Goal: Information Seeking & Learning: Learn about a topic

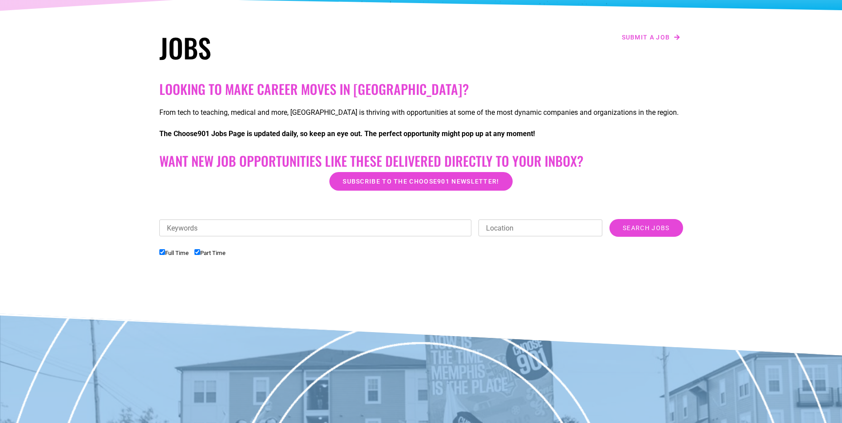
scroll to position [133, 0]
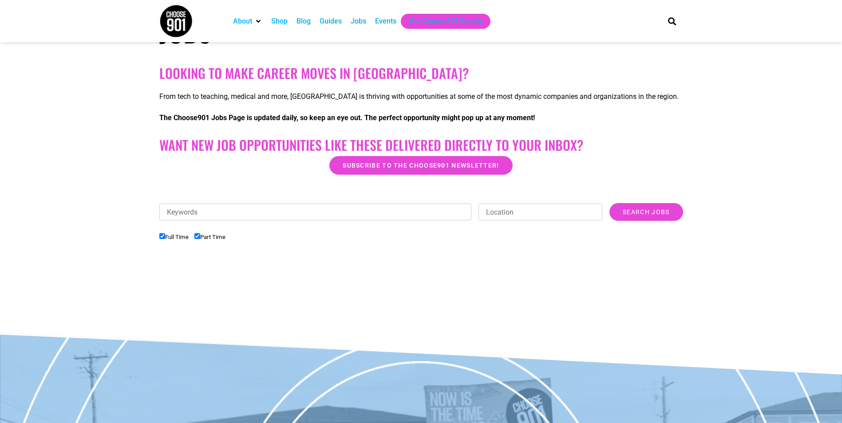
click at [198, 237] on input "Part Time" at bounding box center [197, 236] width 6 height 6
checkbox input "false"
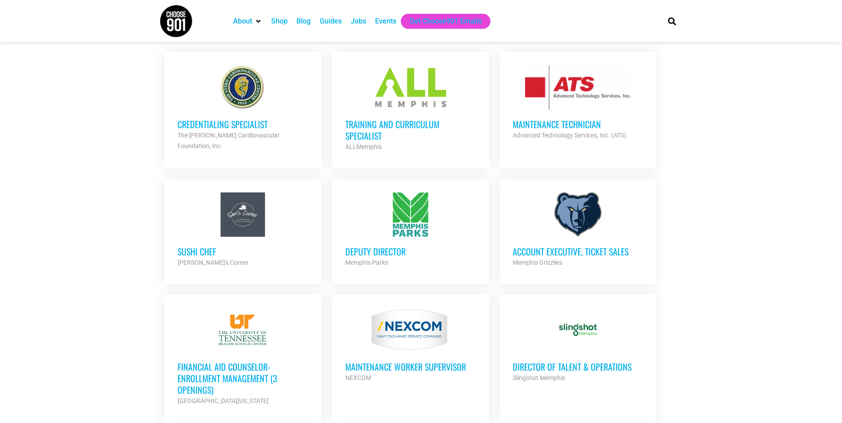
scroll to position [399, 0]
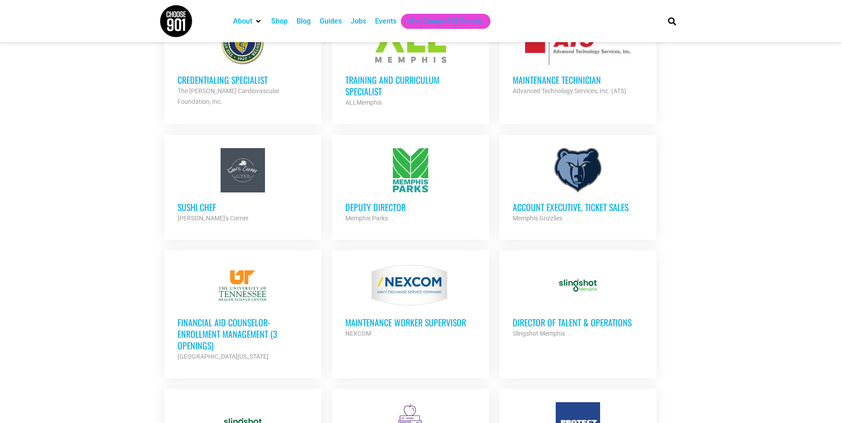
click at [249, 323] on h3 "Financial Aid Counselor-Enrollment Management (3 Openings)" at bounding box center [242, 334] width 130 height 35
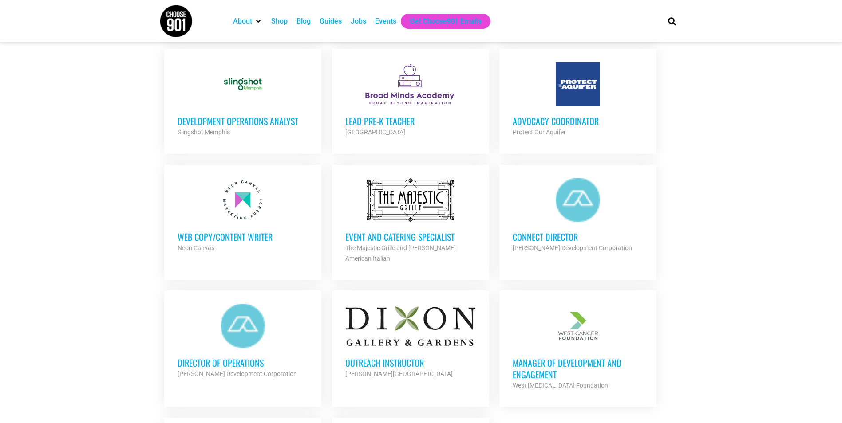
scroll to position [754, 0]
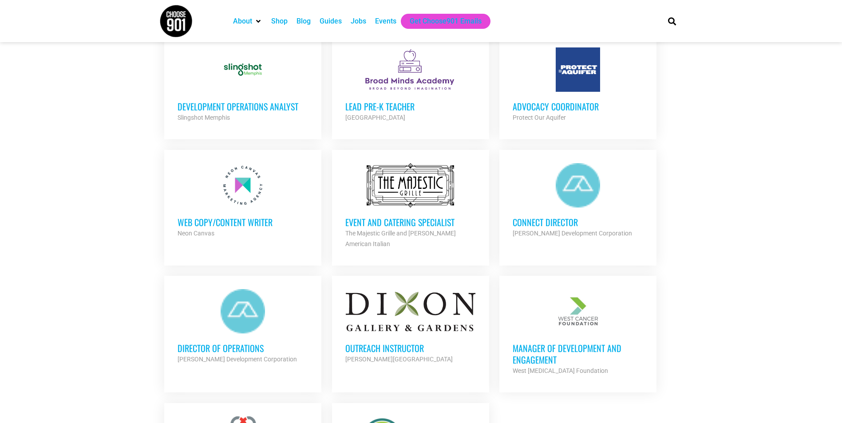
click at [214, 186] on div at bounding box center [242, 185] width 130 height 44
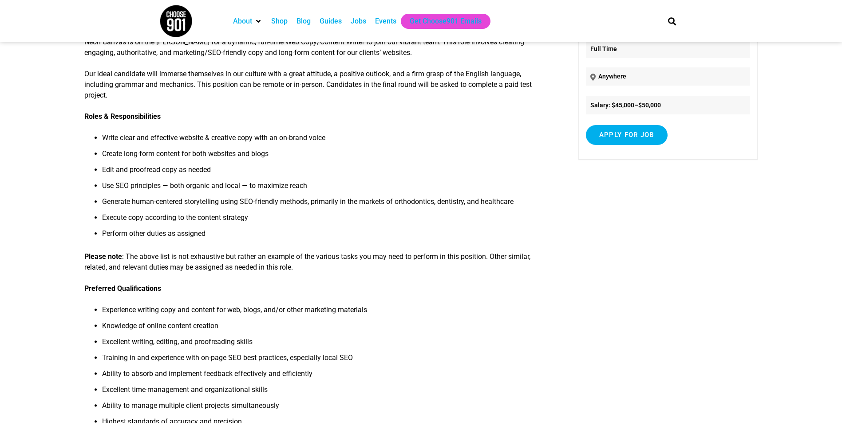
scroll to position [133, 0]
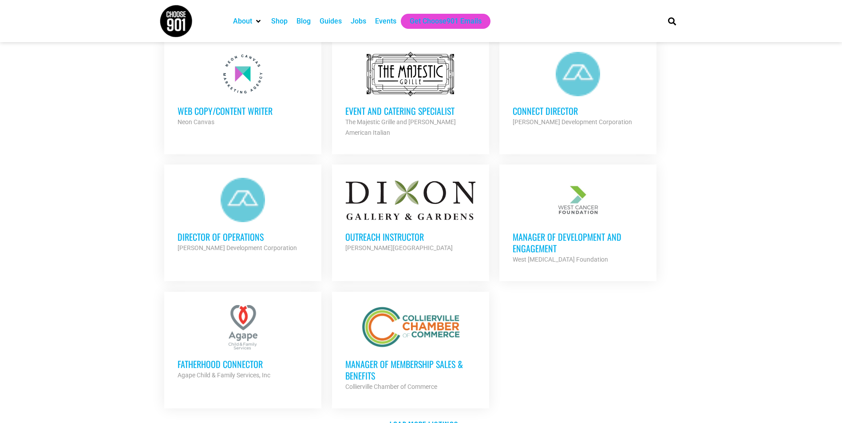
scroll to position [887, 0]
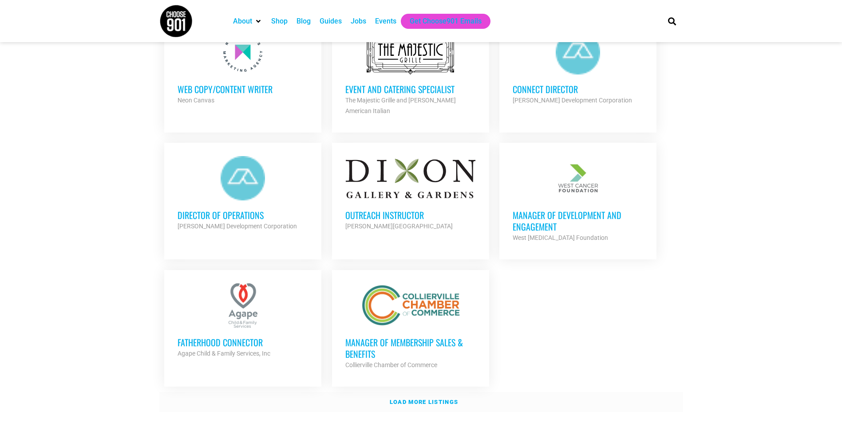
click at [436, 393] on link "Load more listings" at bounding box center [421, 402] width 524 height 20
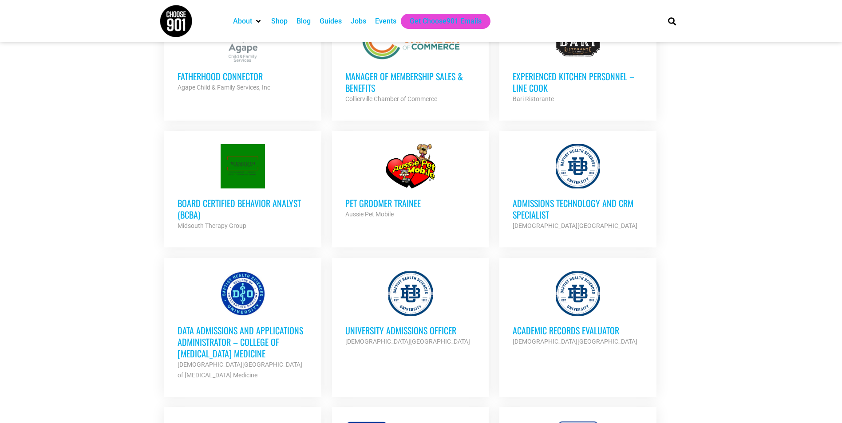
scroll to position [1198, 0]
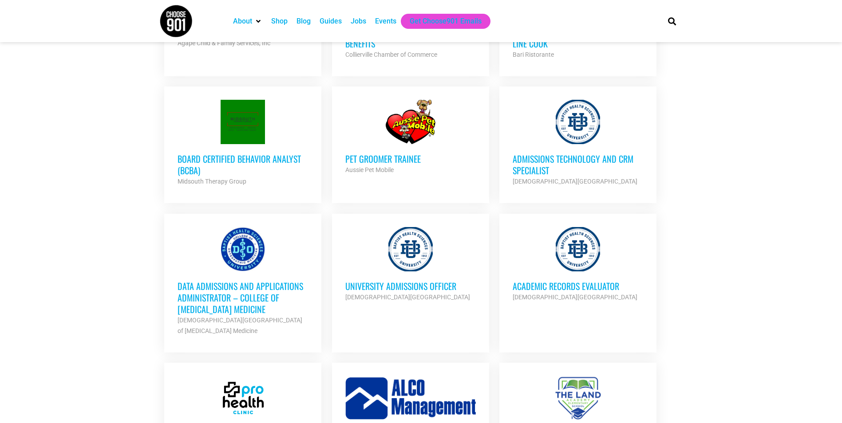
click at [399, 294] on strong "Baptist Health Sciences University" at bounding box center [407, 297] width 125 height 7
click at [533, 272] on div "Academic Records Evaluator Baptist Health Sciences University Partner Org" at bounding box center [577, 287] width 130 height 31
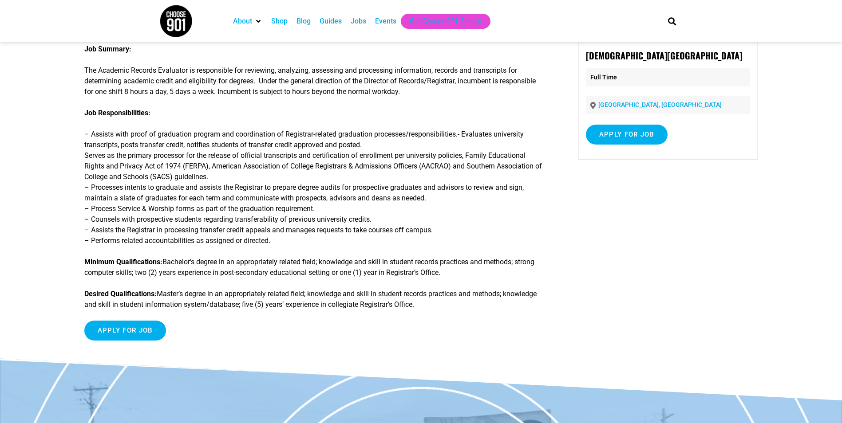
scroll to position [44, 0]
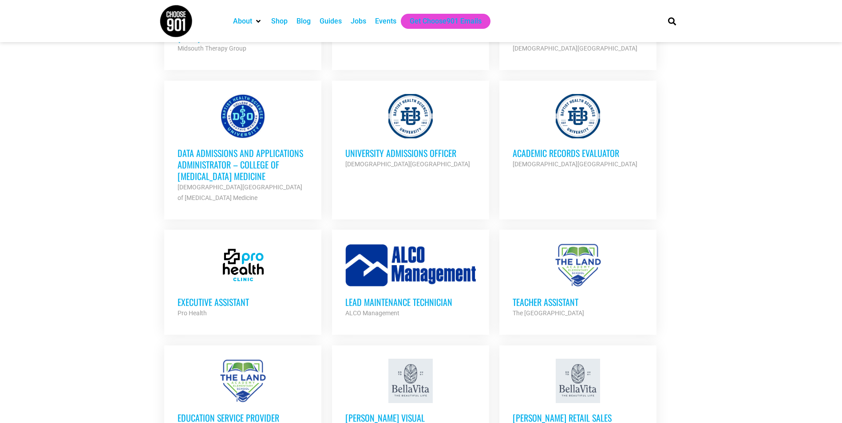
scroll to position [1375, 0]
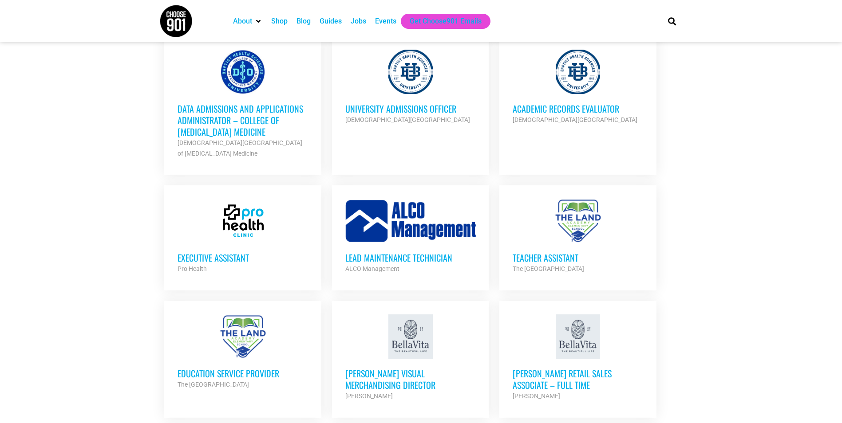
click at [204, 217] on div at bounding box center [242, 221] width 130 height 44
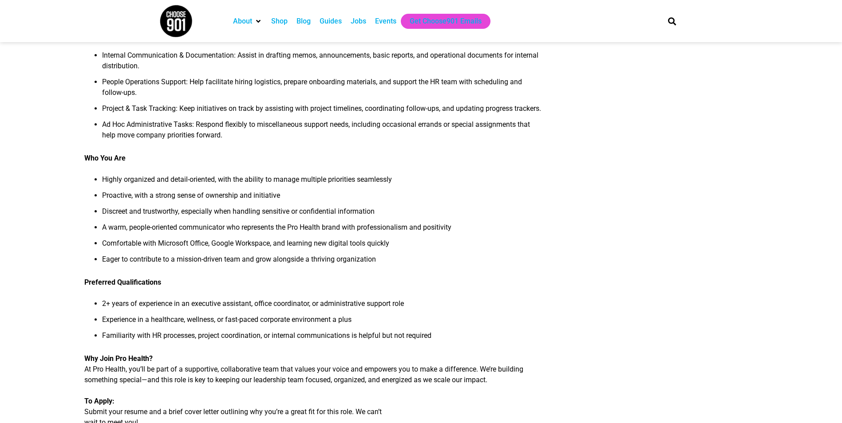
scroll to position [311, 0]
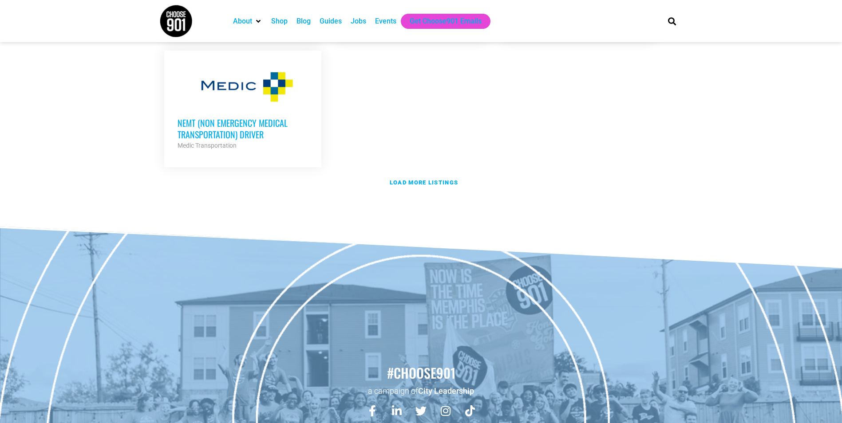
scroll to position [1997, 0]
click at [394, 179] on strong "Load more listings" at bounding box center [424, 182] width 68 height 7
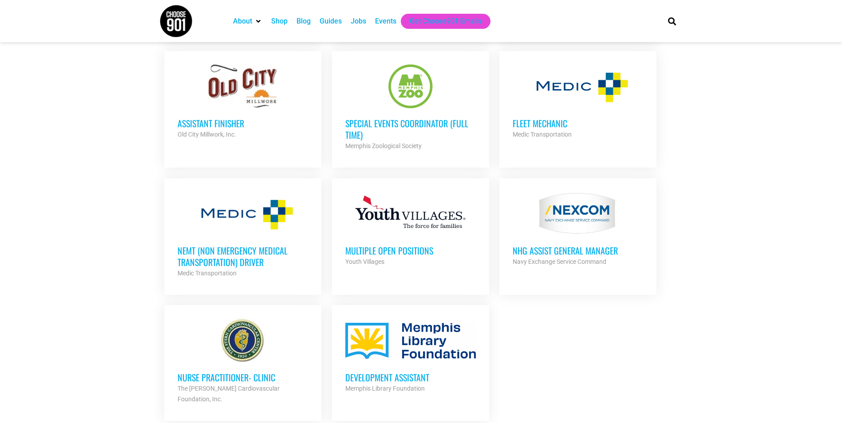
scroll to position [1863, 0]
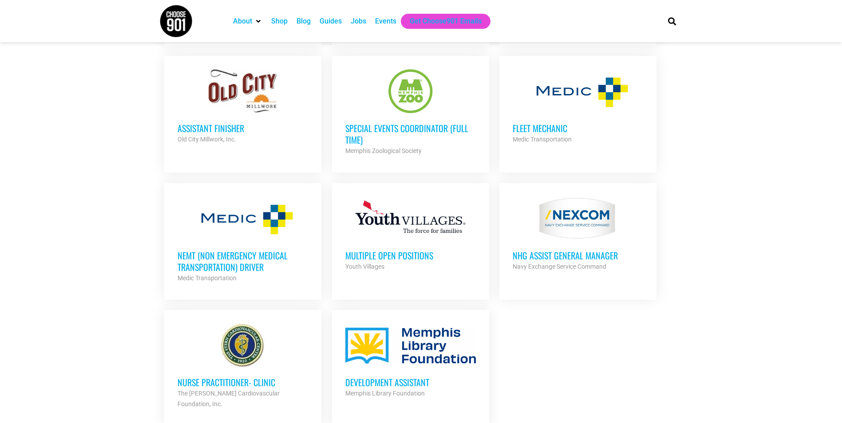
click at [396, 228] on div at bounding box center [410, 219] width 130 height 44
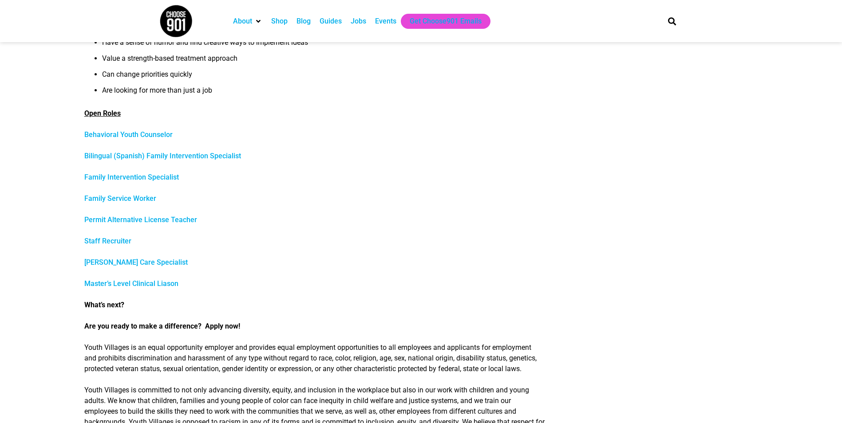
scroll to position [133, 0]
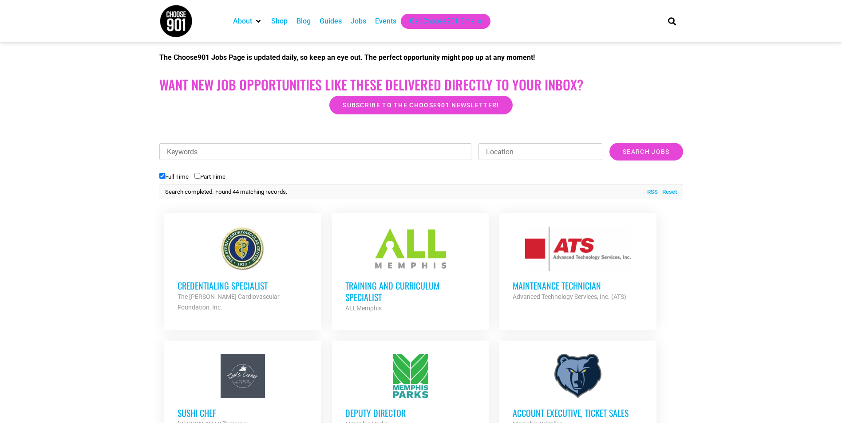
scroll to position [222, 0]
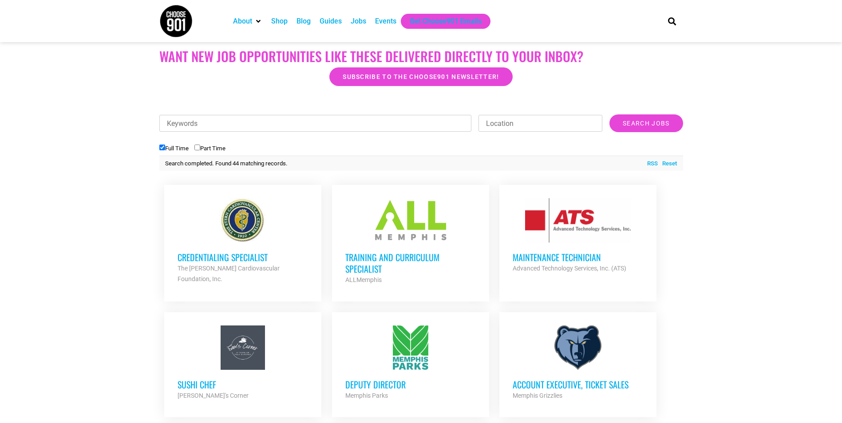
click at [170, 149] on label "Full Time" at bounding box center [173, 148] width 29 height 7
click at [165, 149] on input "Full Time" at bounding box center [162, 148] width 6 height 6
checkbox input "false"
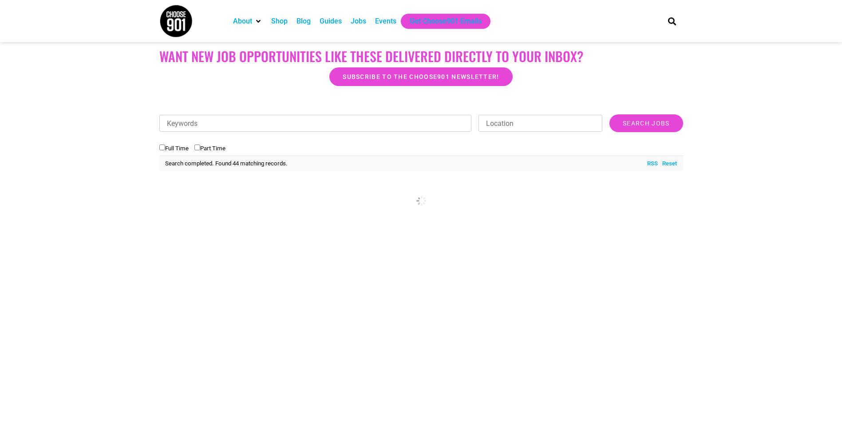
click at [210, 145] on label "Part Time" at bounding box center [209, 148] width 31 height 7
click at [200, 145] on input "Part Time" at bounding box center [197, 148] width 6 height 6
checkbox input "true"
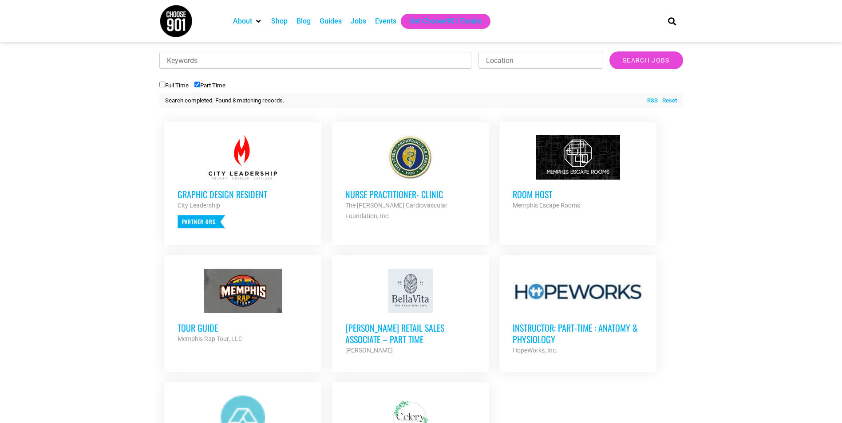
scroll to position [266, 0]
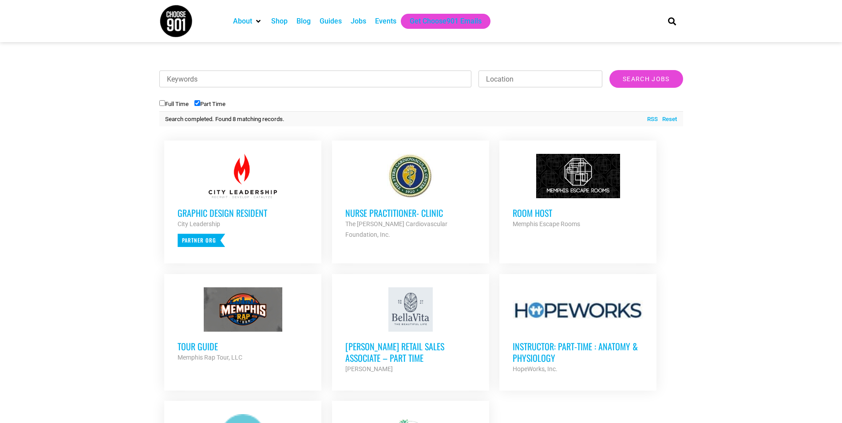
click at [588, 205] on div "Room Host Memphis Escape Rooms Partner Org" at bounding box center [577, 213] width 130 height 31
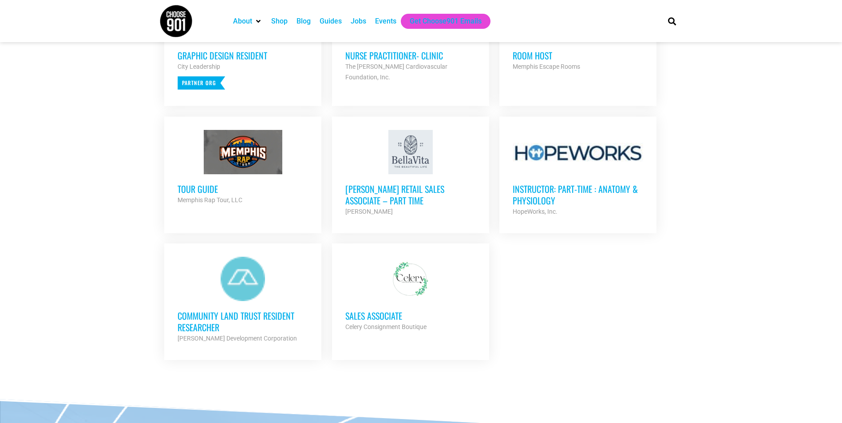
scroll to position [412, 0]
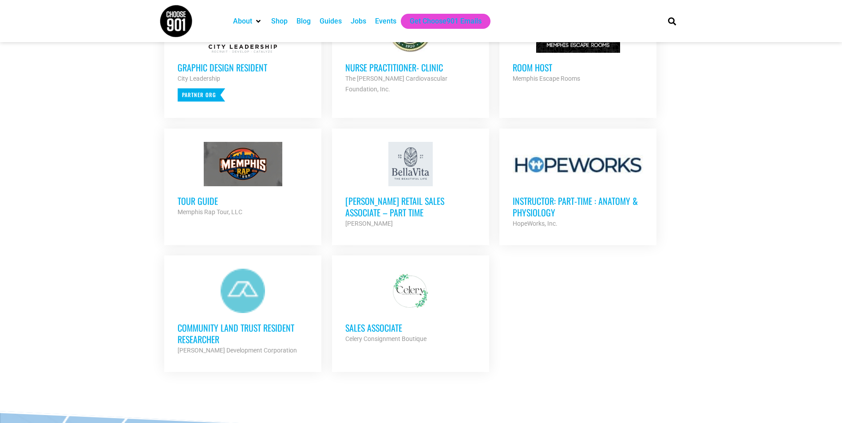
click at [423, 301] on div at bounding box center [410, 291] width 130 height 44
